Goal: Obtain resource: Obtain resource

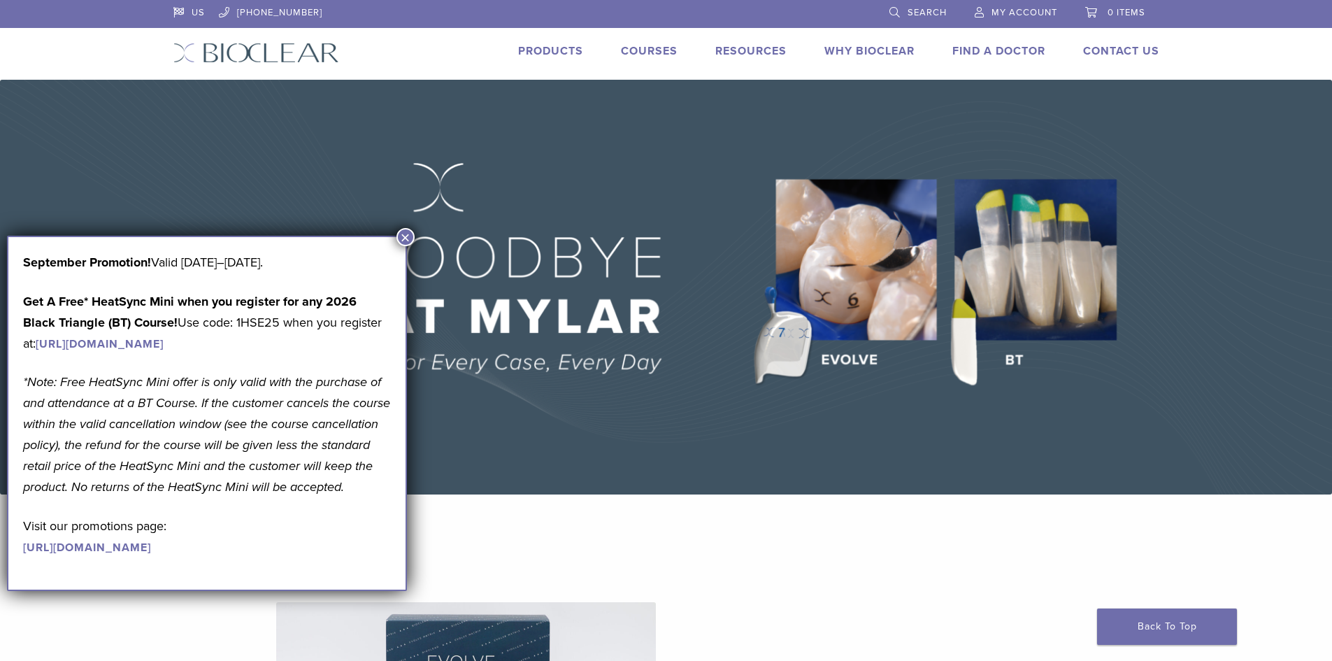
click at [575, 48] on link "Products" at bounding box center [550, 51] width 65 height 14
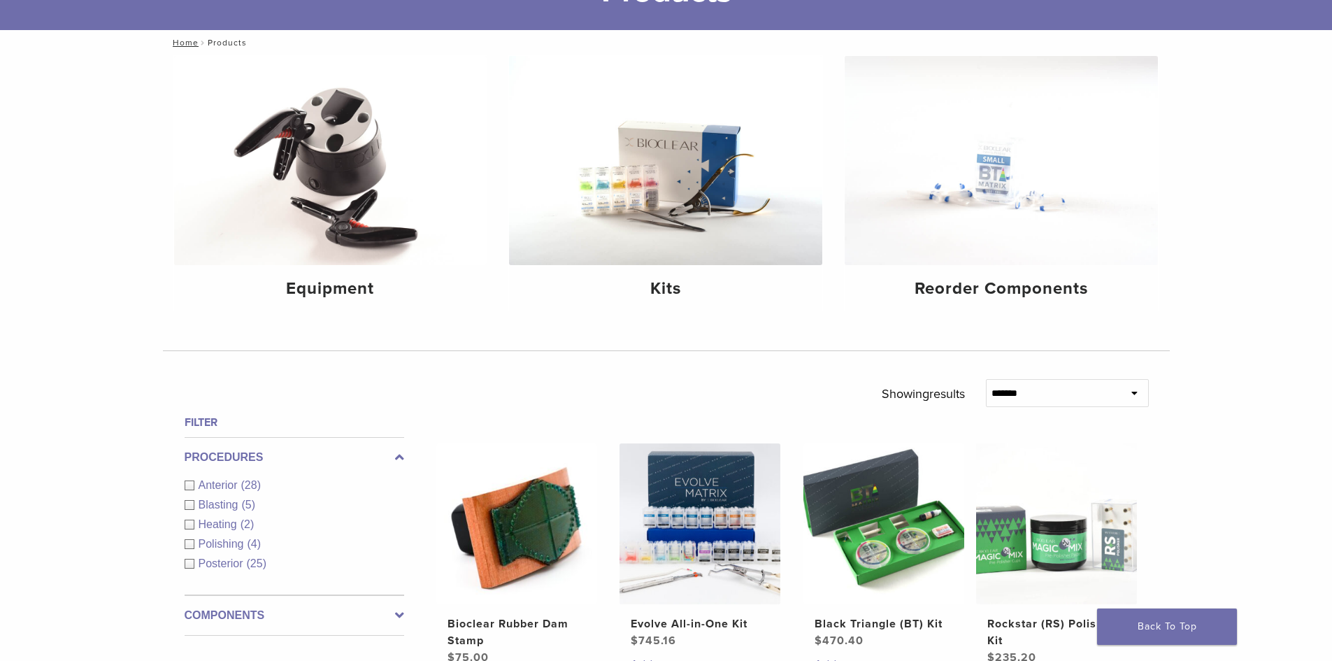
scroll to position [294, 0]
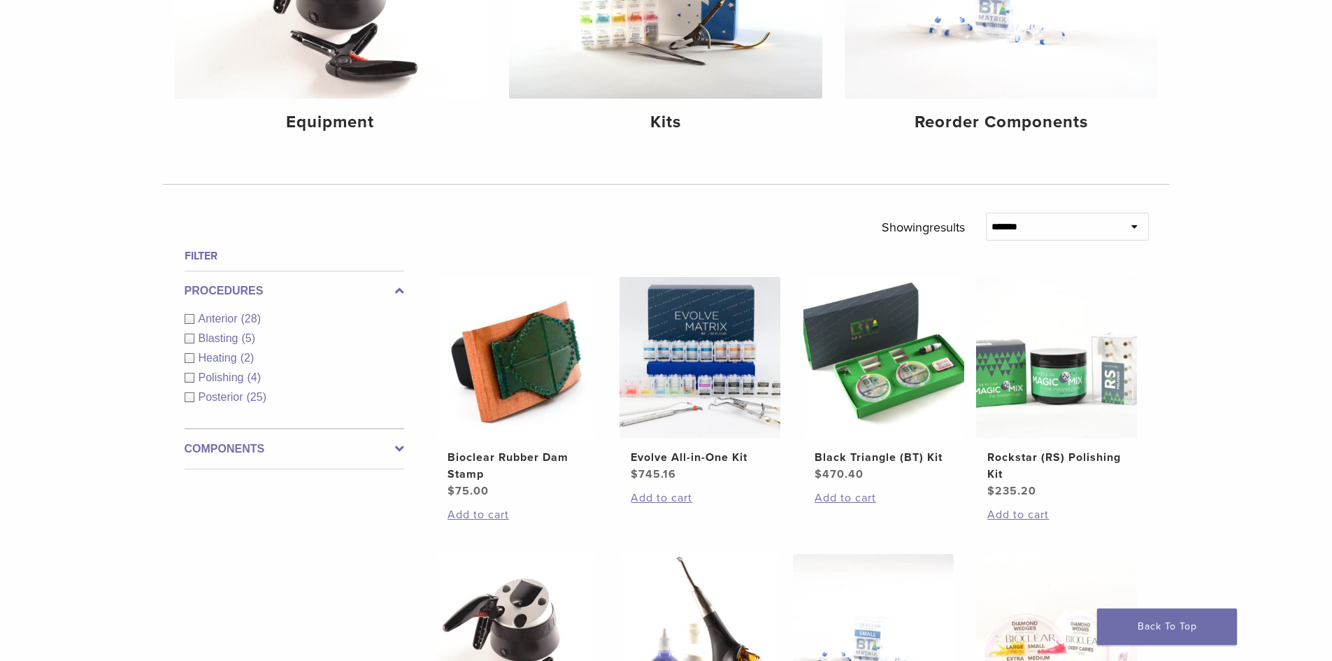
click at [252, 448] on label "Components" at bounding box center [295, 449] width 220 height 17
click at [223, 460] on link "See 3 more" at bounding box center [217, 457] width 65 height 14
click at [191, 477] on div "Polishers/Abrasives (7)" at bounding box center [295, 477] width 220 height 17
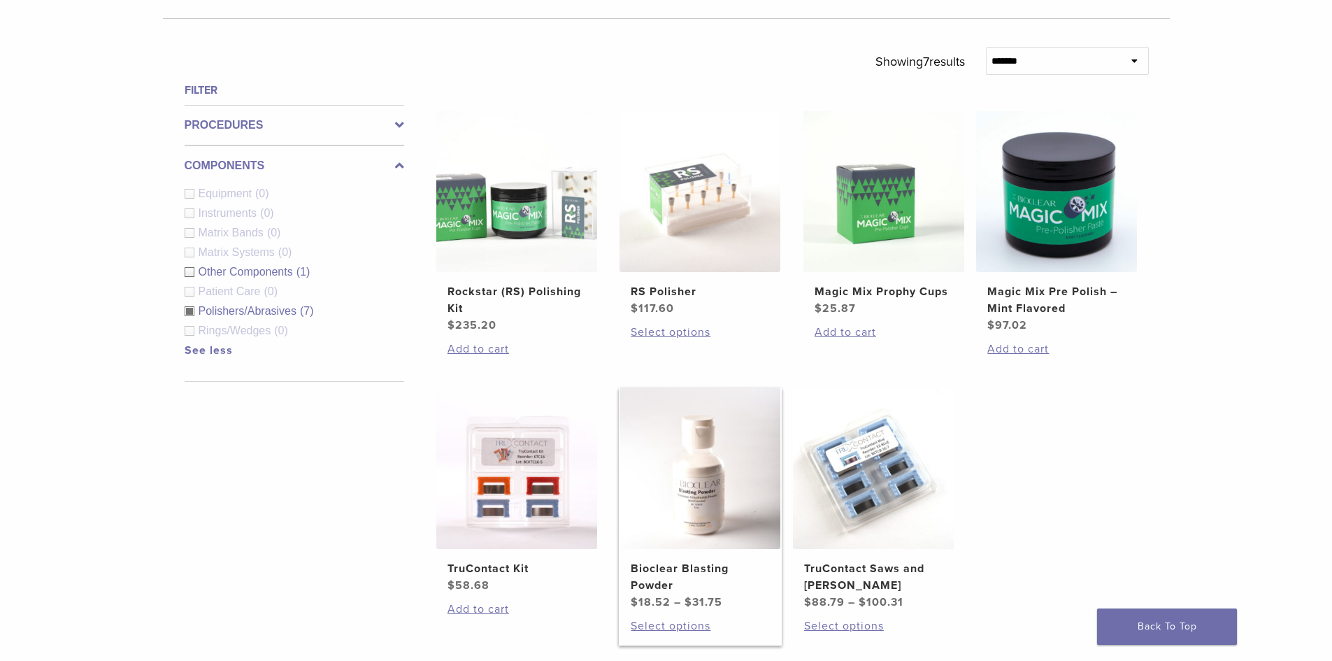
scroll to position [504, 0]
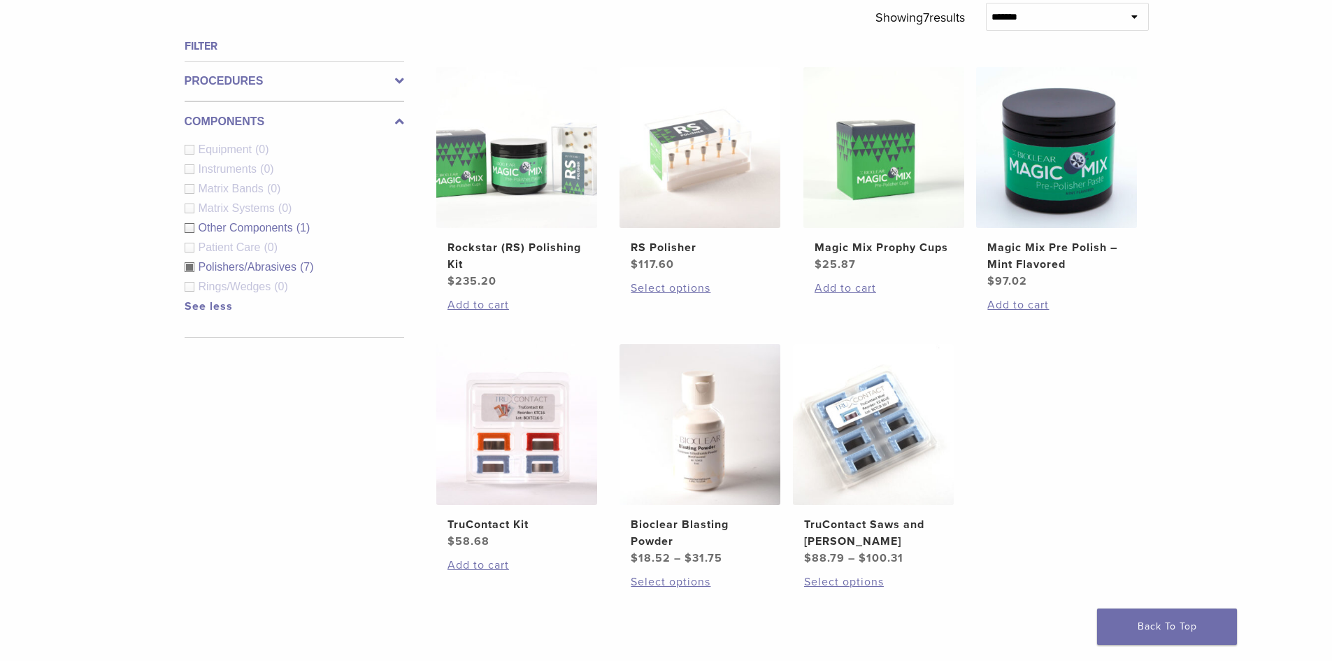
click at [187, 227] on div "Other Components (1)" at bounding box center [295, 228] width 220 height 17
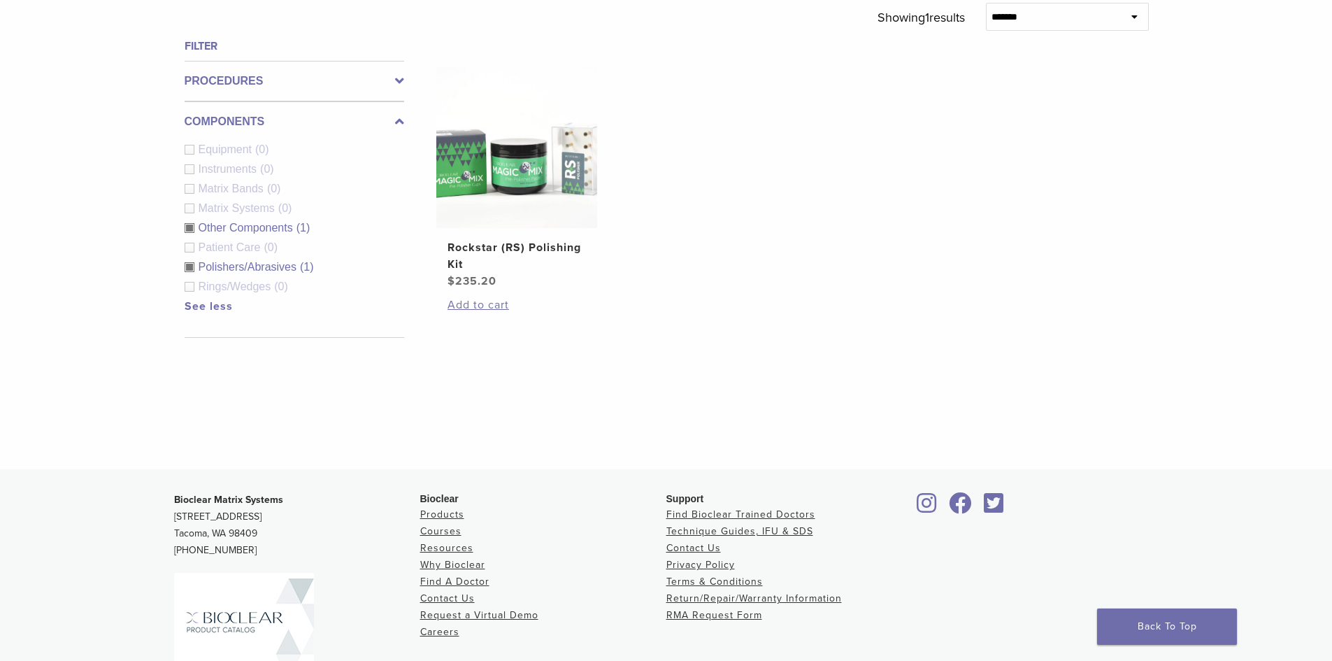
click at [190, 269] on div "Polishers/Abrasives (1)" at bounding box center [295, 267] width 220 height 17
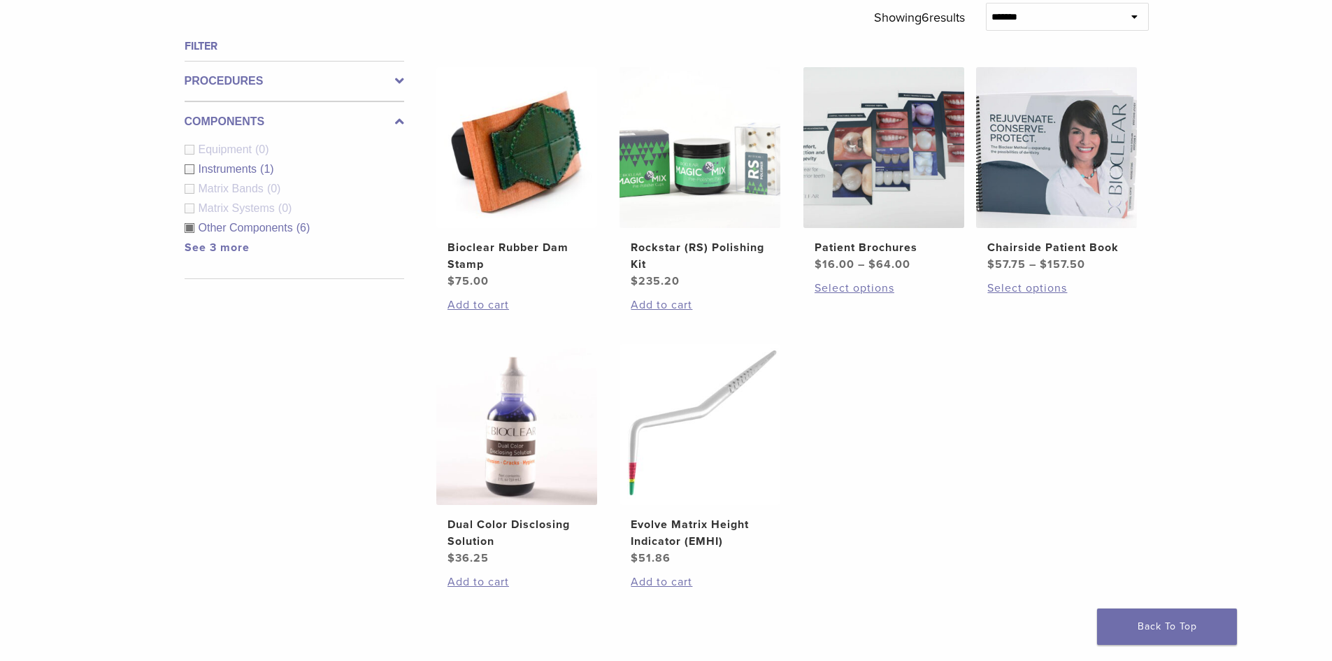
click at [194, 247] on link "See 3 more" at bounding box center [217, 248] width 65 height 14
click at [187, 225] on div "Other Components (6)" at bounding box center [295, 228] width 220 height 17
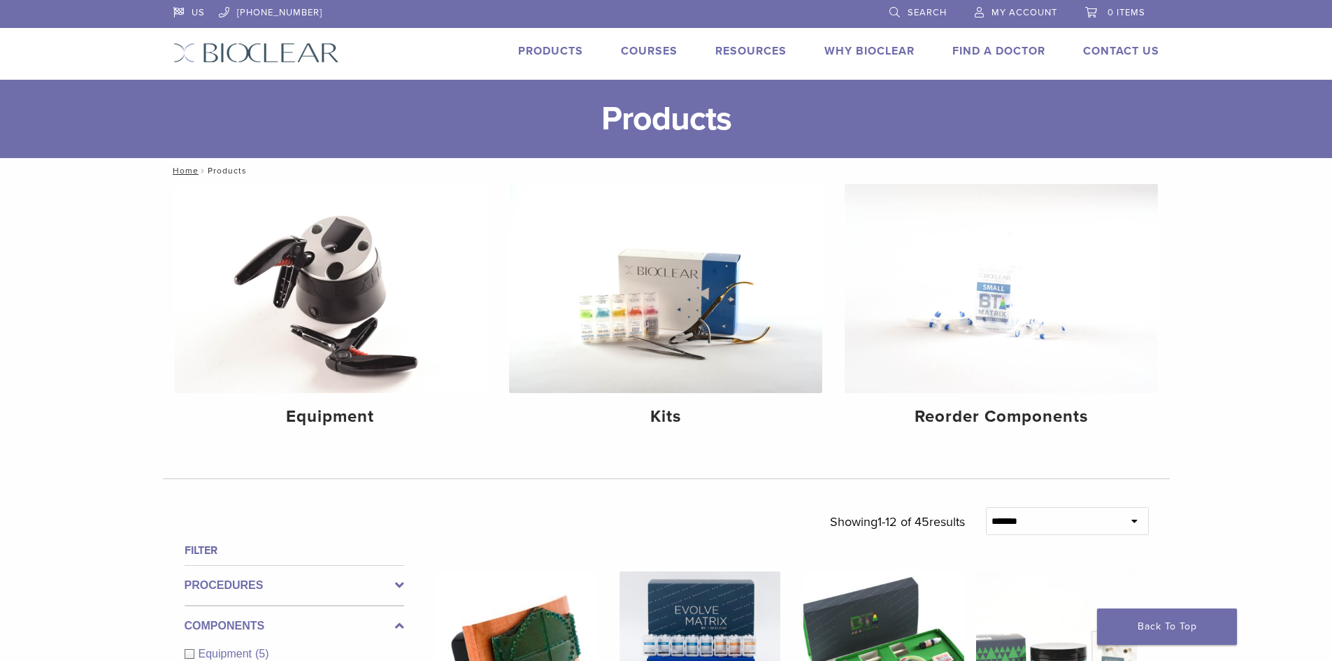
click at [938, 8] on span "Search" at bounding box center [927, 12] width 39 height 11
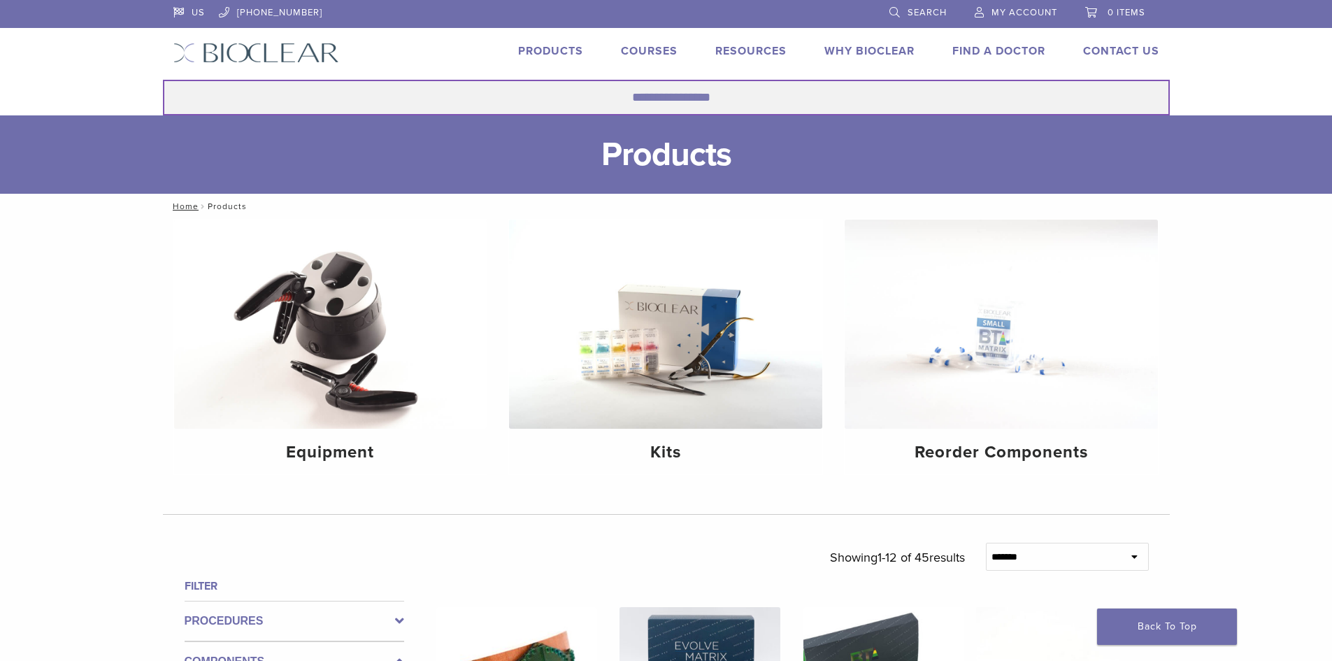
click at [615, 92] on input "Search for:" at bounding box center [666, 98] width 1007 height 36
type input "****"
click at [162, 79] on button "Search" at bounding box center [162, 79] width 1 height 1
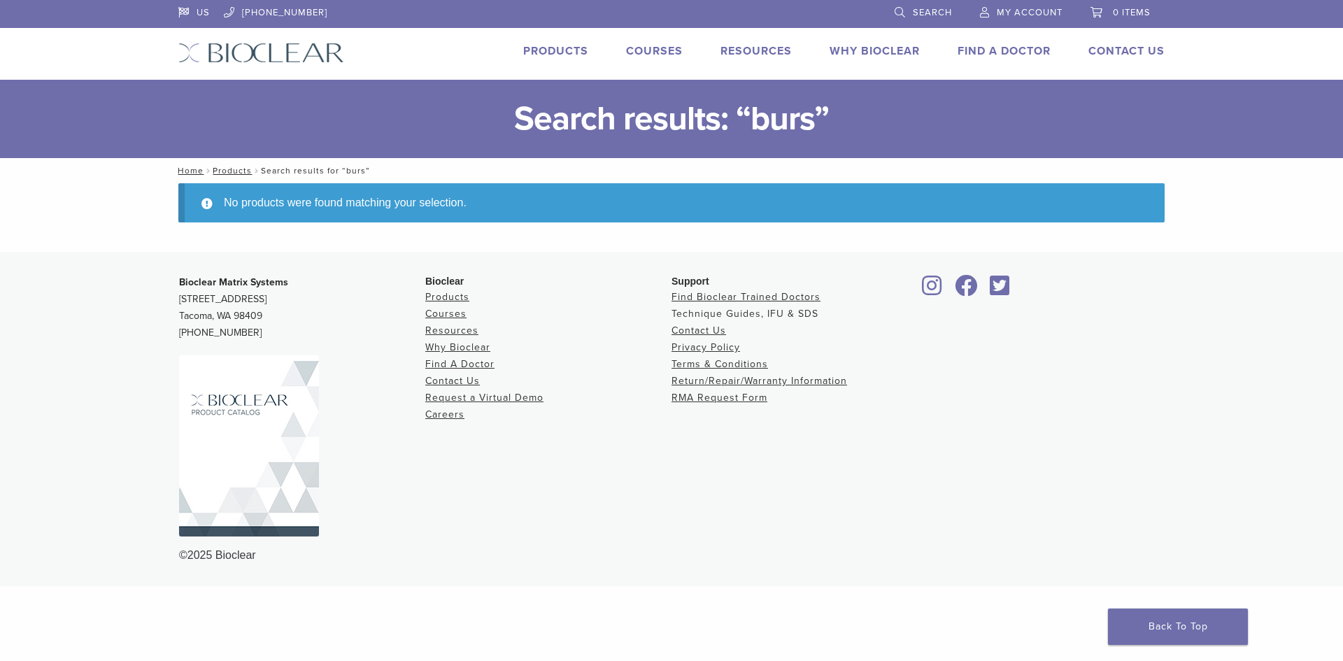
click at [777, 310] on link "Technique Guides, IFU & SDS" at bounding box center [744, 314] width 147 height 12
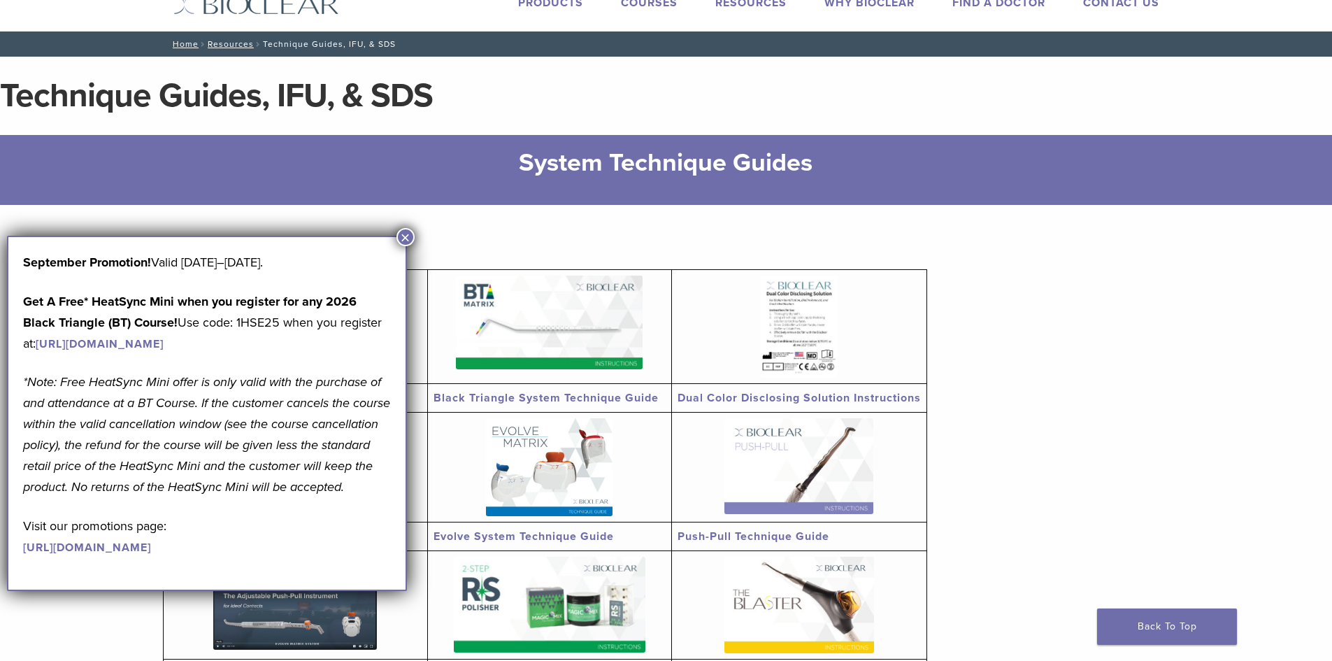
scroll to position [210, 0]
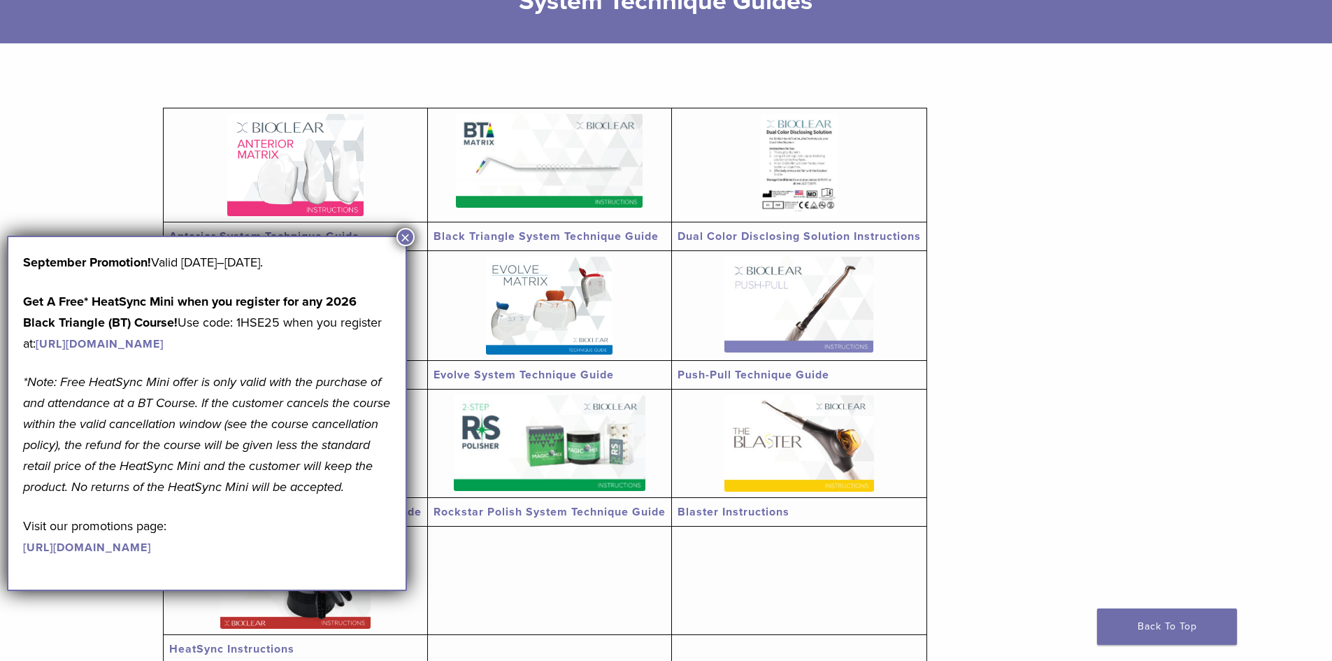
click at [397, 238] on button "×" at bounding box center [406, 237] width 18 height 18
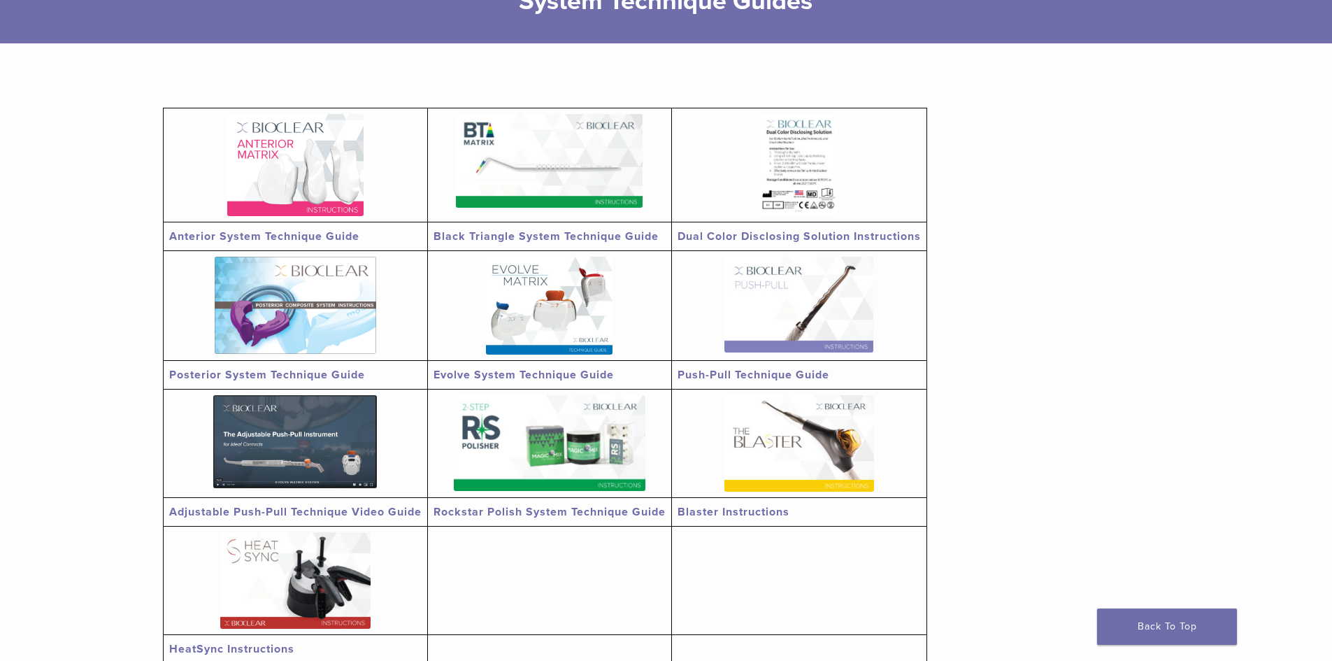
click at [590, 370] on link "Evolve System Technique Guide" at bounding box center [524, 375] width 180 height 14
click at [539, 187] on img at bounding box center [549, 161] width 187 height 94
click at [343, 193] on img at bounding box center [295, 165] width 136 height 102
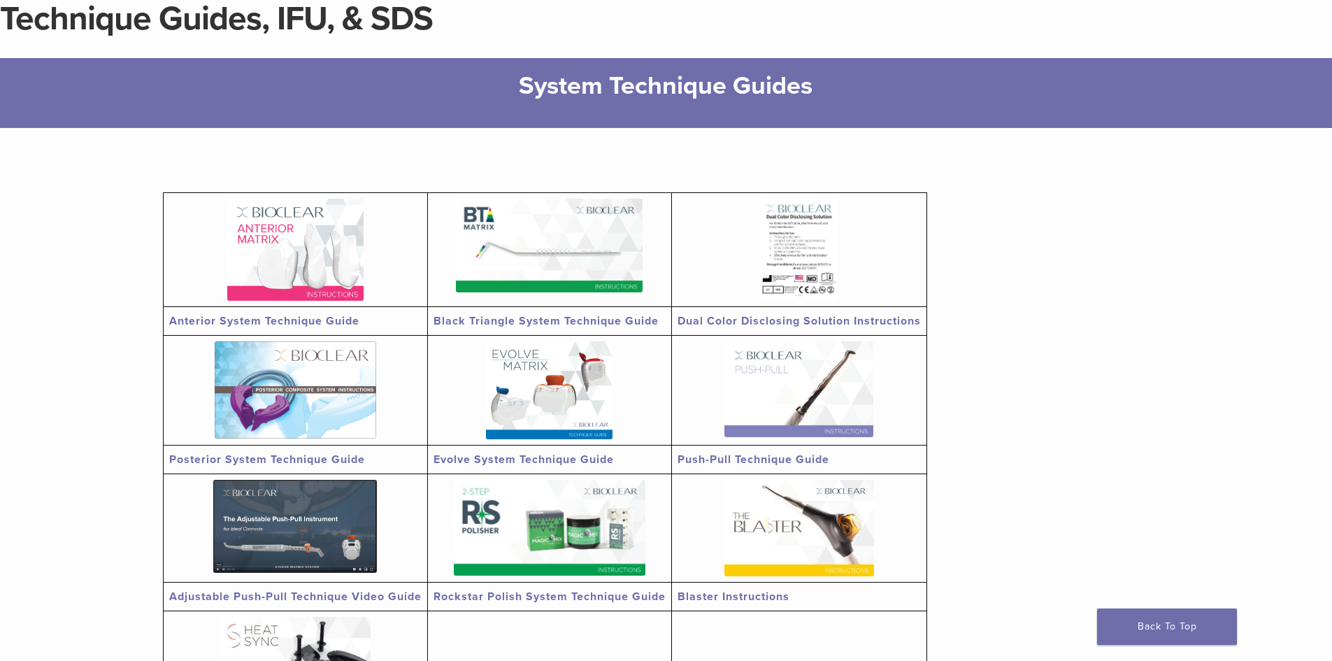
scroll to position [0, 0]
